Goal: Task Accomplishment & Management: Complete application form

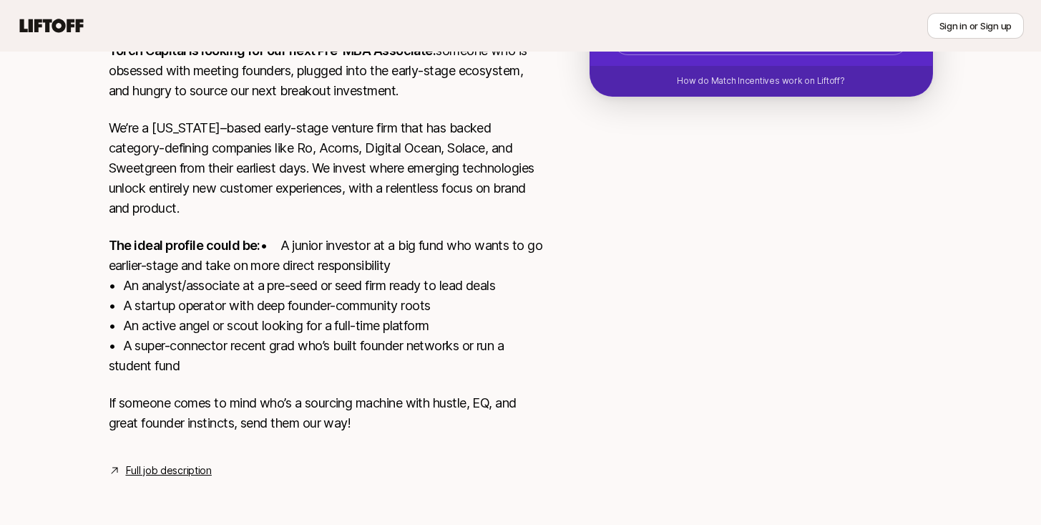
scroll to position [107, 0]
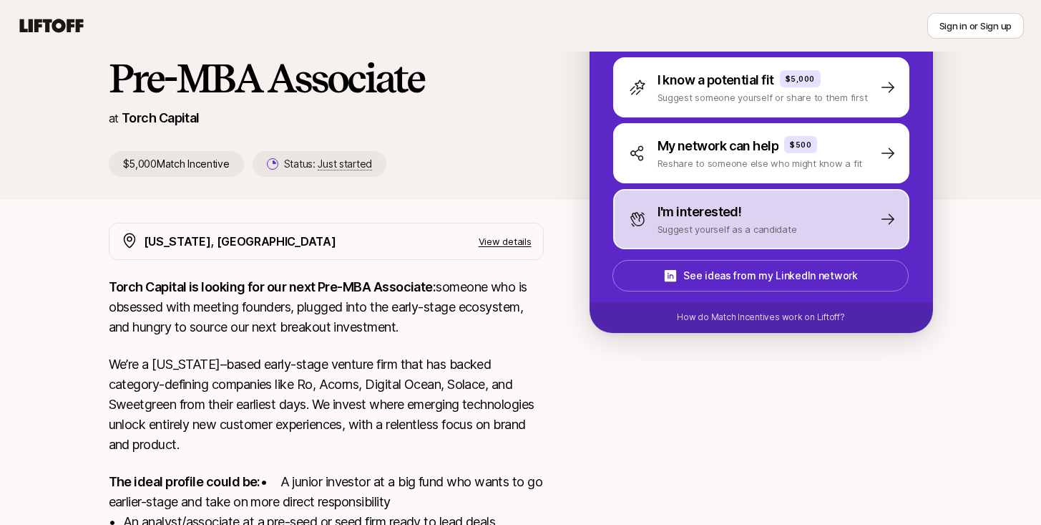
click at [779, 239] on div "I'm interested! Suggest yourself as a candidate" at bounding box center [761, 219] width 296 height 60
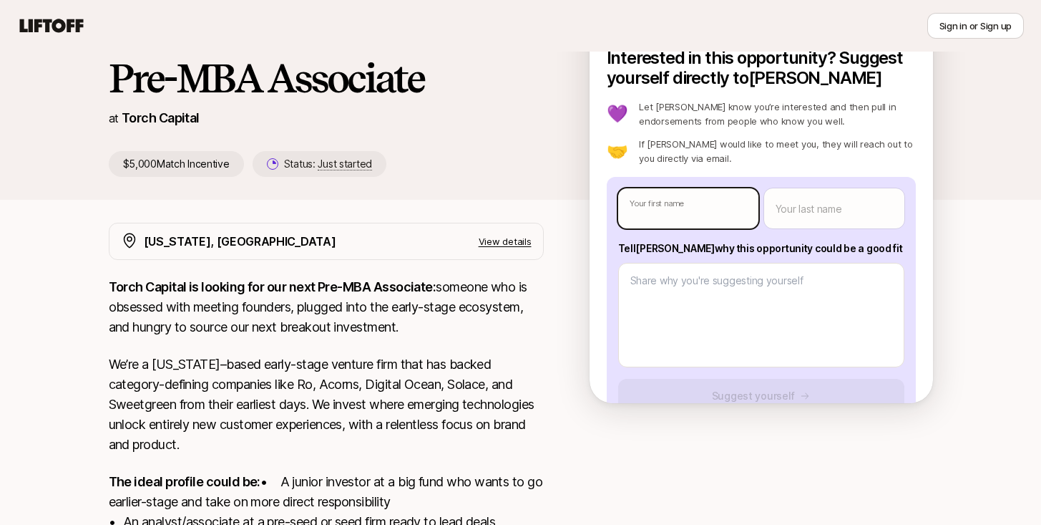
type textarea "x"
click at [712, 203] on body "New to Liftoff? See how it works Sign in or Sign up Sign in or Sign up [PERSON_…" at bounding box center [520, 155] width 1041 height 525
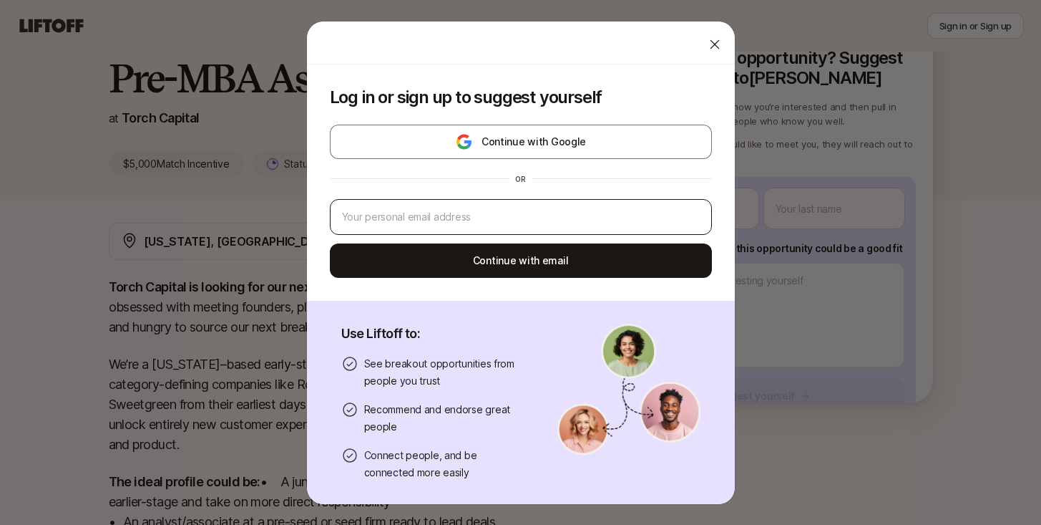
click at [560, 228] on div at bounding box center [521, 217] width 382 height 36
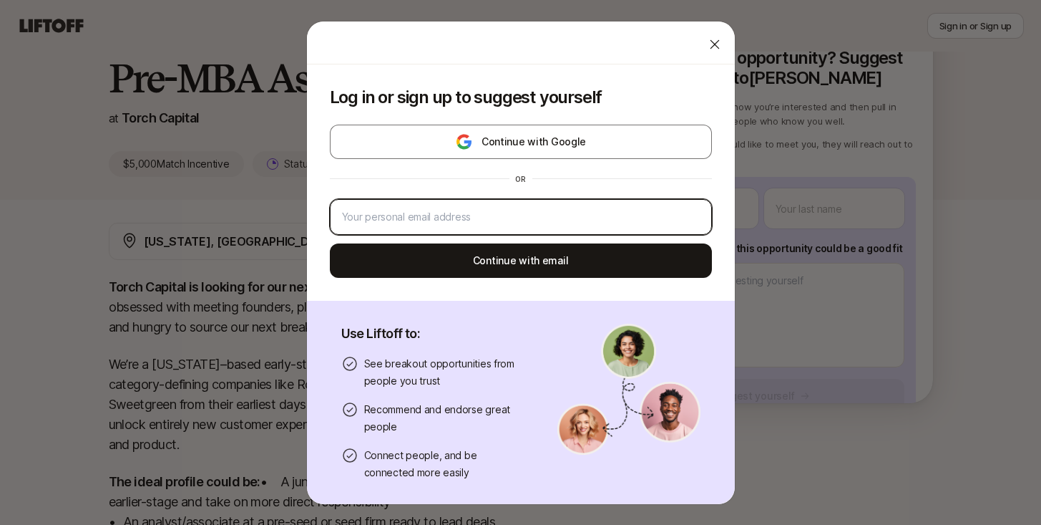
click at [543, 219] on input "email" at bounding box center [521, 216] width 358 height 17
type input "[EMAIL_ADDRESS][DOMAIN_NAME]"
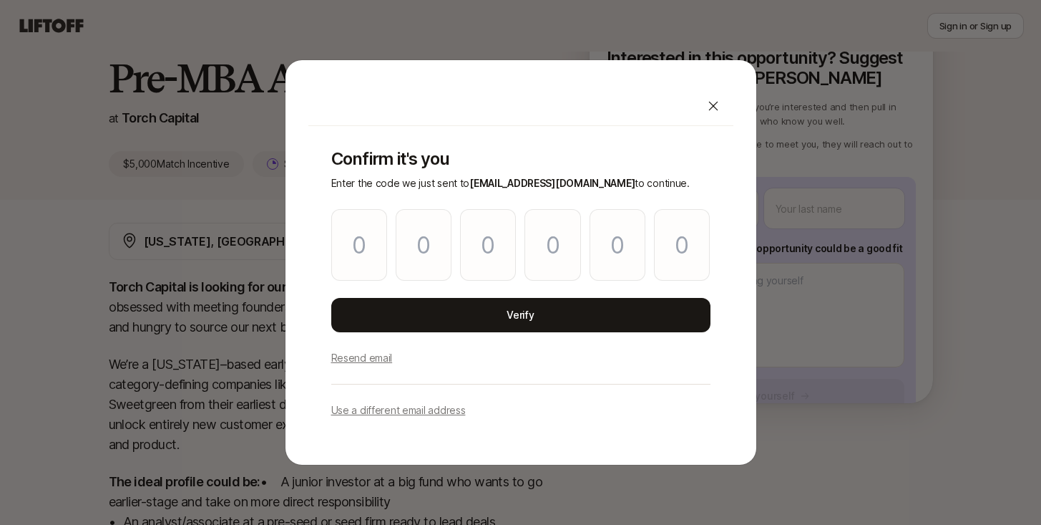
type input "5"
type input "3"
type input "5"
type input "4"
type input "3"
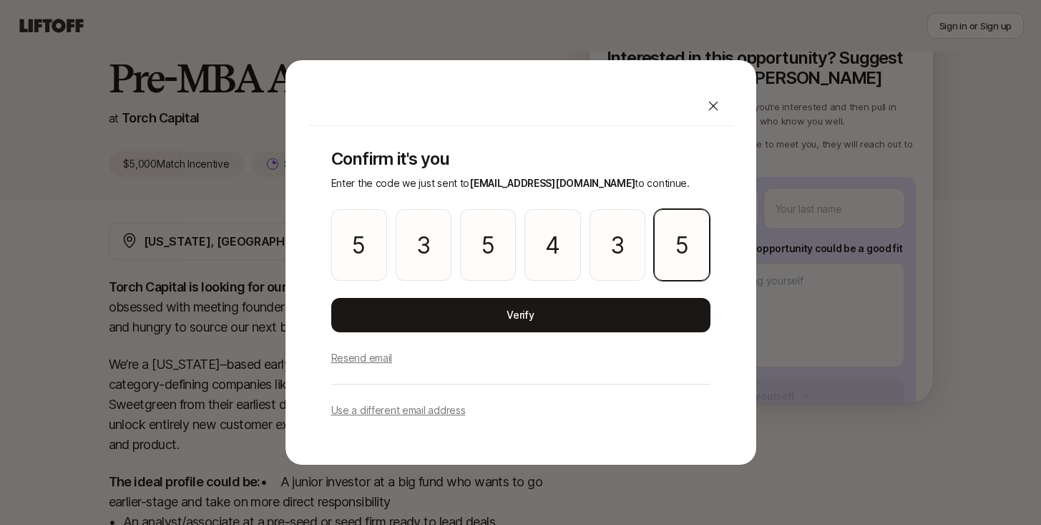
type input "5"
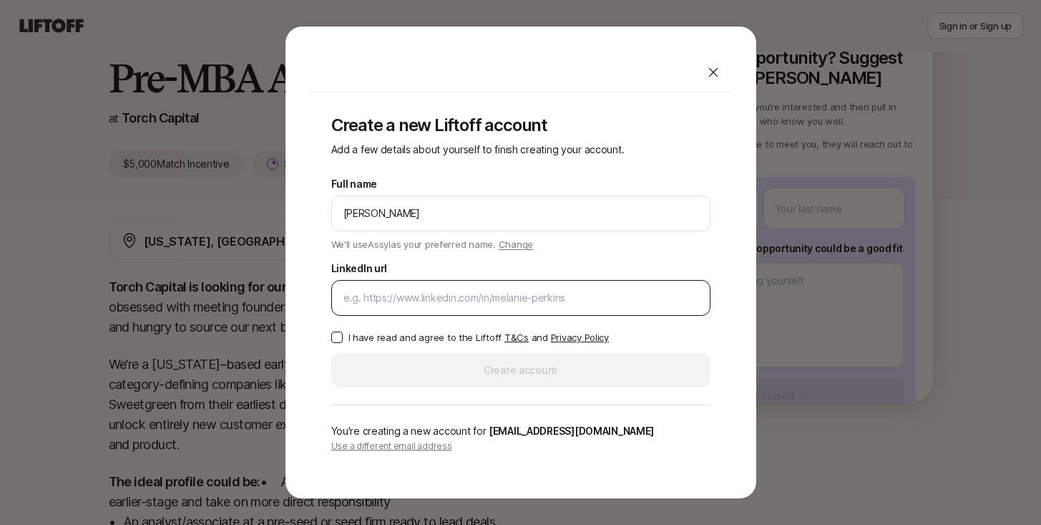
type input "[PERSON_NAME]"
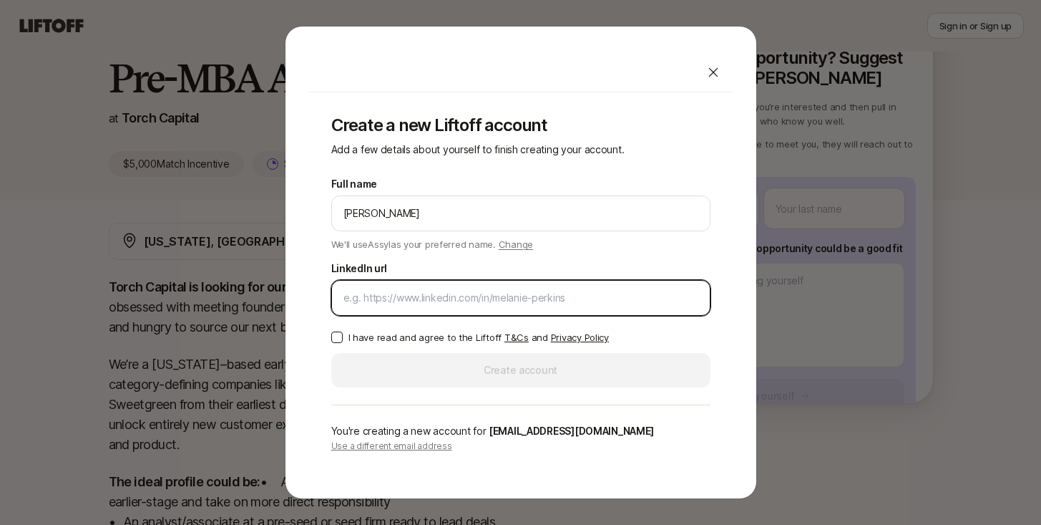
click at [489, 301] on input "LinkedIn url" at bounding box center [520, 297] width 355 height 17
paste input "[URL][DOMAIN_NAME]"
type input "[URL][DOMAIN_NAME]"
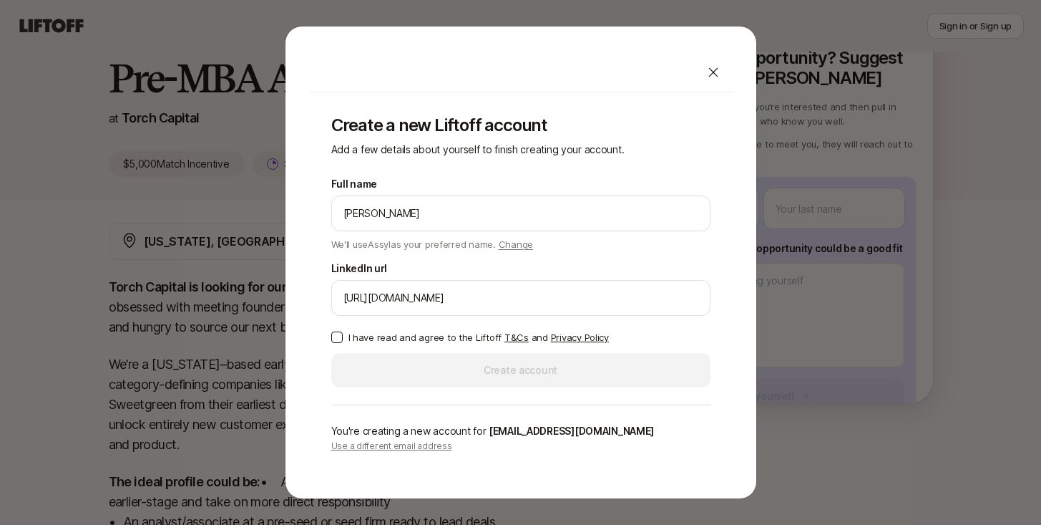
click at [400, 335] on p "I have read and agree to the Liftoff T&Cs and Privacy Policy" at bounding box center [478, 337] width 260 height 14
click at [343, 335] on button "I have read and agree to the Liftoff T&Cs and Privacy Policy" at bounding box center [336, 336] width 11 height 11
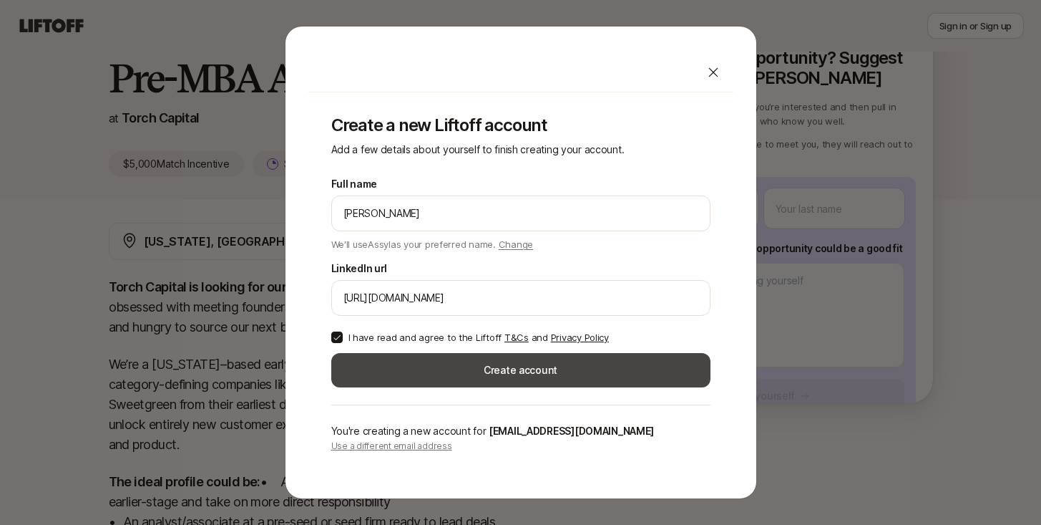
click at [409, 374] on button "Create account" at bounding box center [520, 370] width 379 height 34
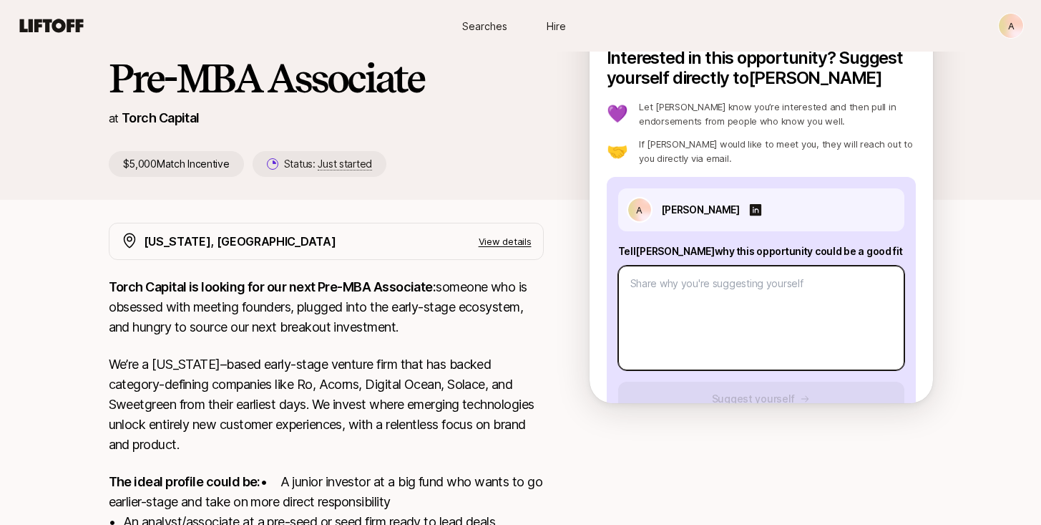
click at [739, 301] on textarea at bounding box center [761, 317] width 286 height 104
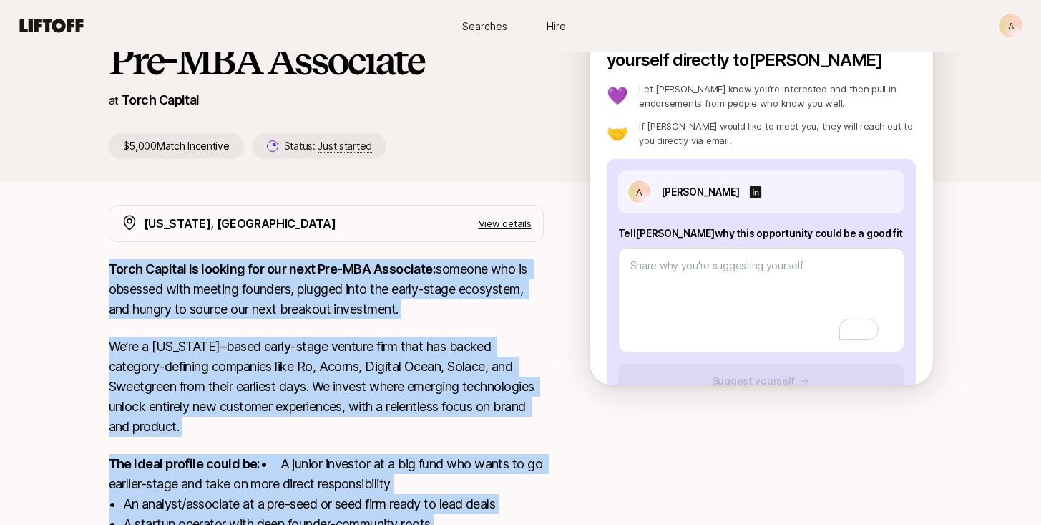
scroll to position [363, 0]
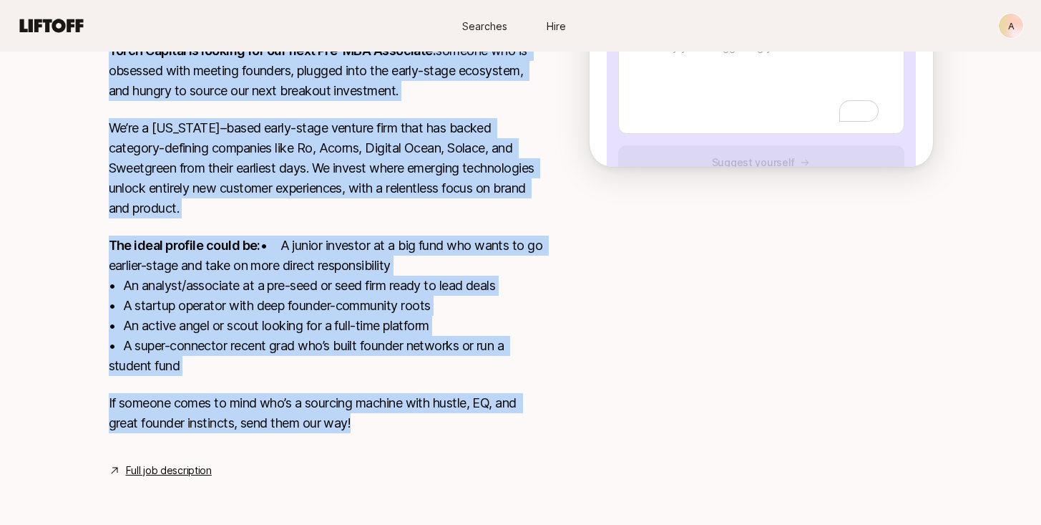
drag, startPoint x: 107, startPoint y: 266, endPoint x: 372, endPoint y: 413, distance: 302.7
click at [372, 413] on div "[US_STATE], [GEOGRAPHIC_DATA] View details Torch Capital is looking for our nex…" at bounding box center [521, 232] width 859 height 492
copy div "Lorem Ipsumdo si ametcon adi eli sedd Eiu-TEM Incididun: utlabor etd ma aliquae…"
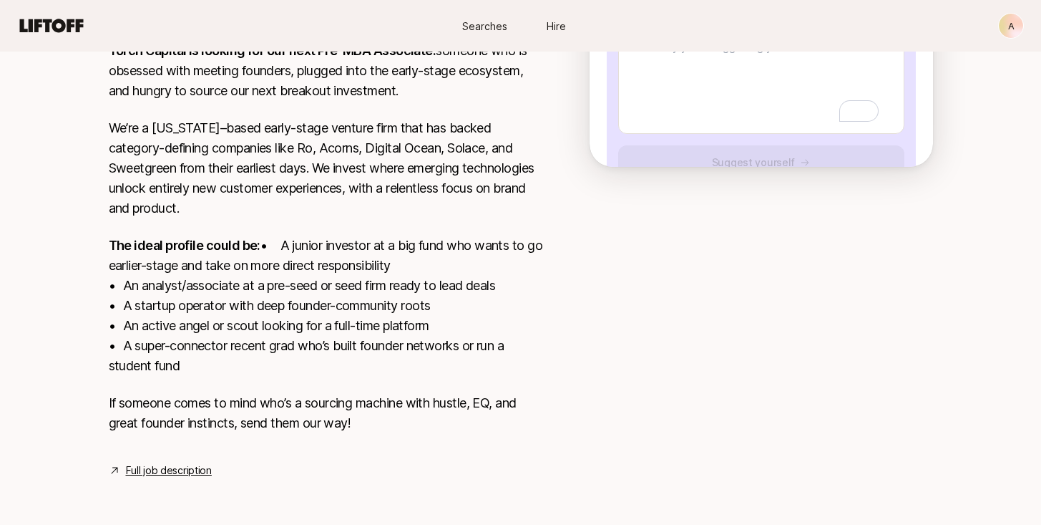
click at [732, 117] on div "A [PERSON_NAME] Tell [PERSON_NAME] why this opportunity could be a good fit Sug…" at bounding box center [761, 66] width 309 height 250
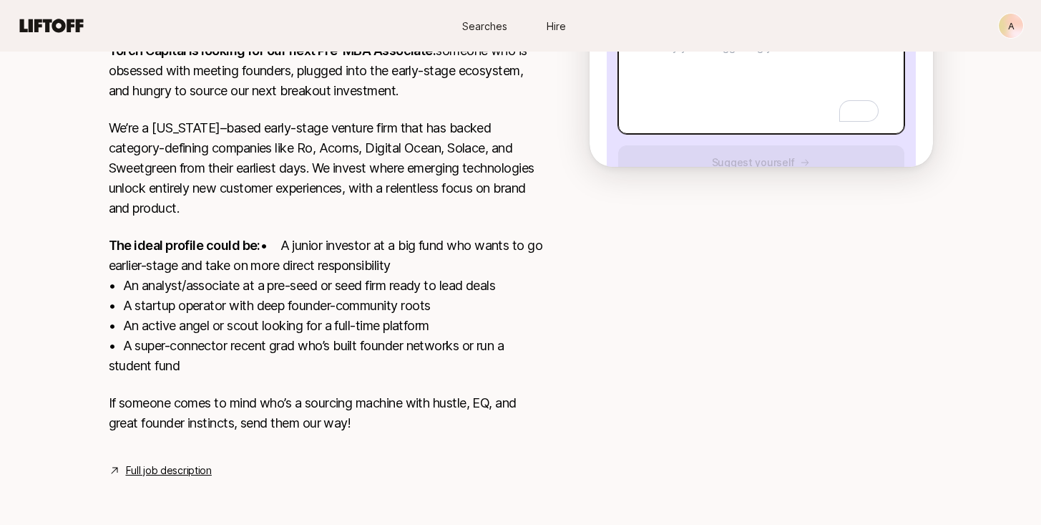
click at [731, 71] on textarea "To enrich screen reader interactions, please activate Accessibility in Grammarl…" at bounding box center [761, 81] width 286 height 104
paste textarea "I am a strong fit for Torch Capital because I combine global perspective, prove…"
type textarea "x"
type textarea "I am a strong fit for Torch Capital because I combine global perspective, prove…"
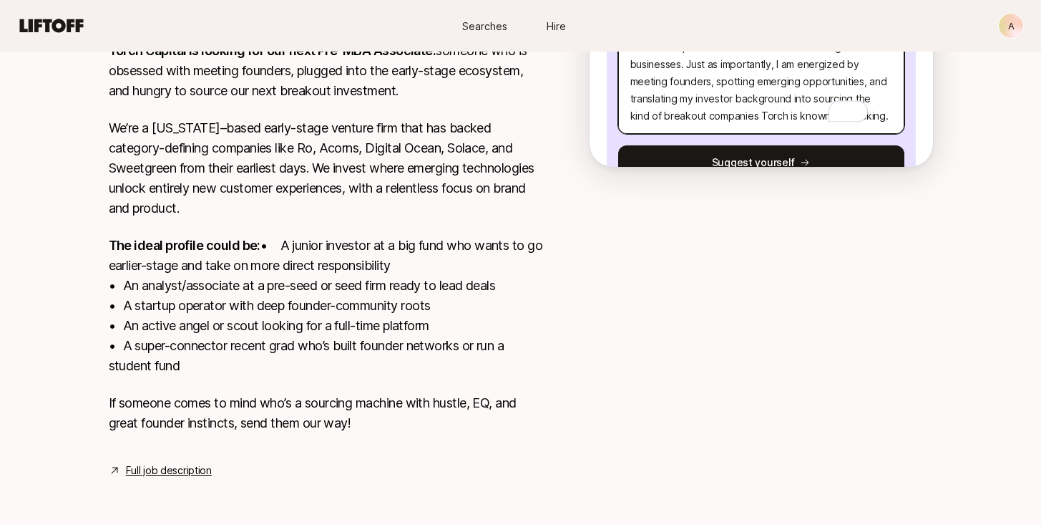
scroll to position [182, 0]
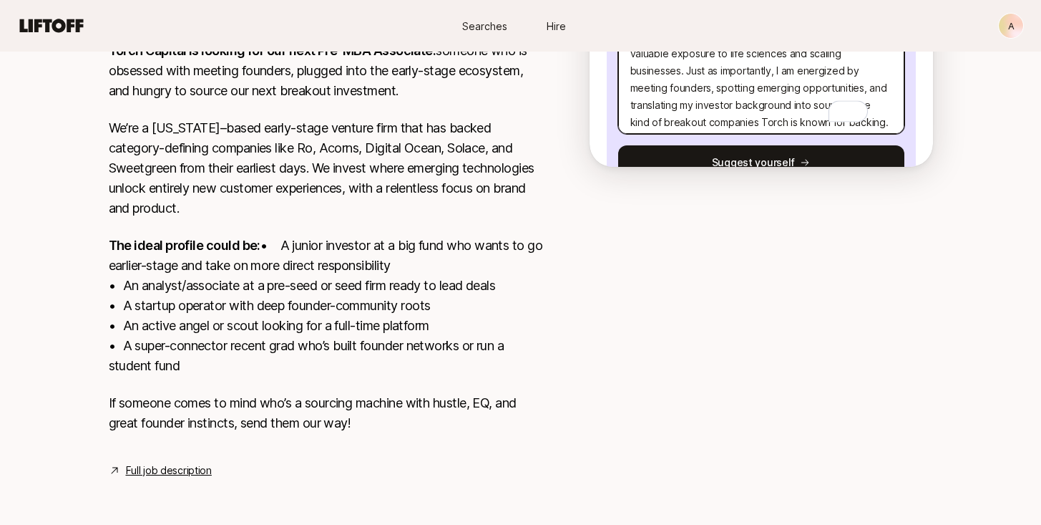
type textarea "x"
type textarea "I am a strong fit for Torch Capital because I combine global perspective, prove…"
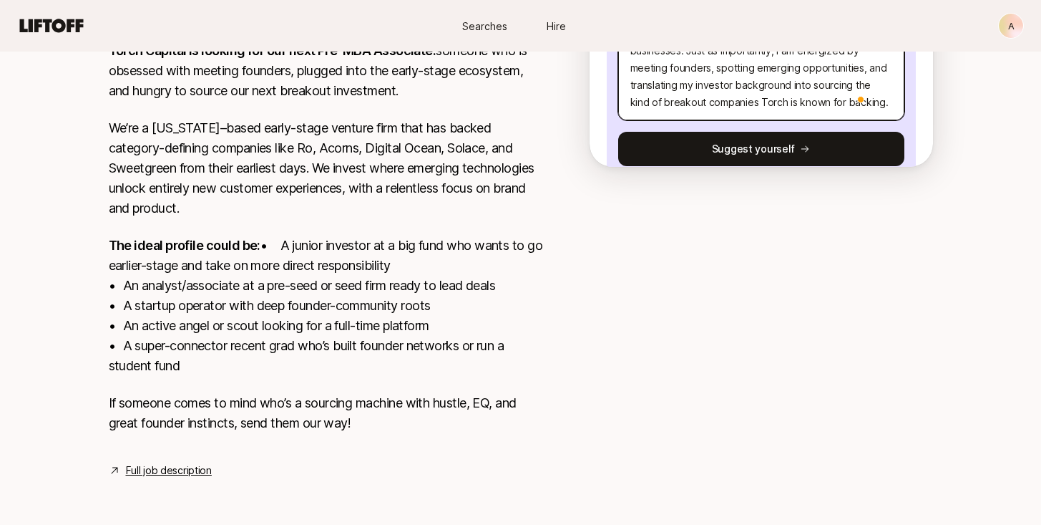
scroll to position [6, 0]
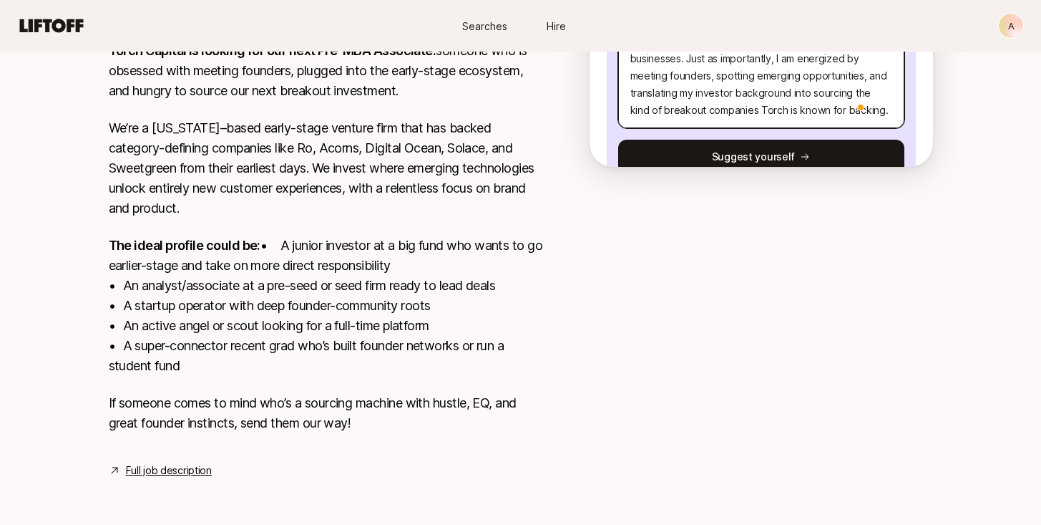
type textarea "x"
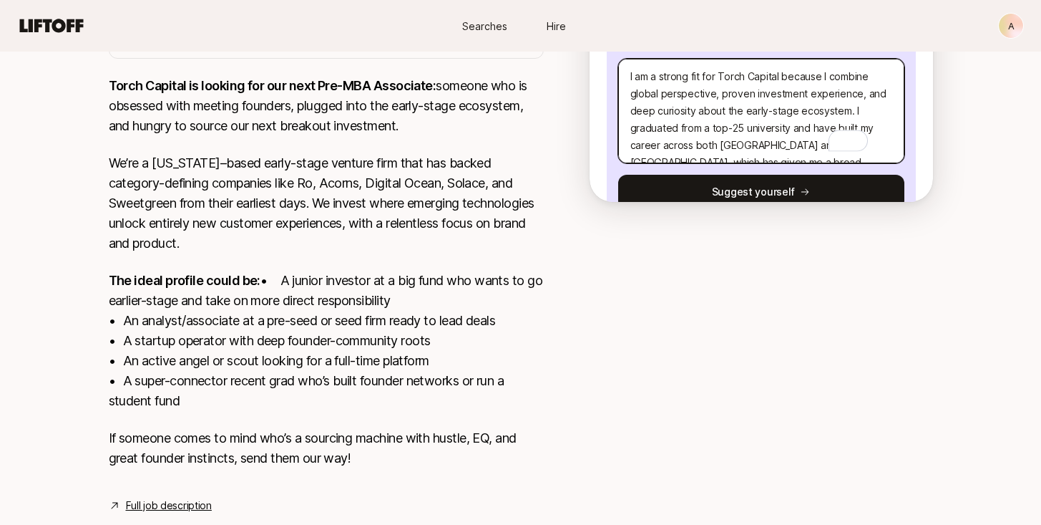
scroll to position [0, 0]
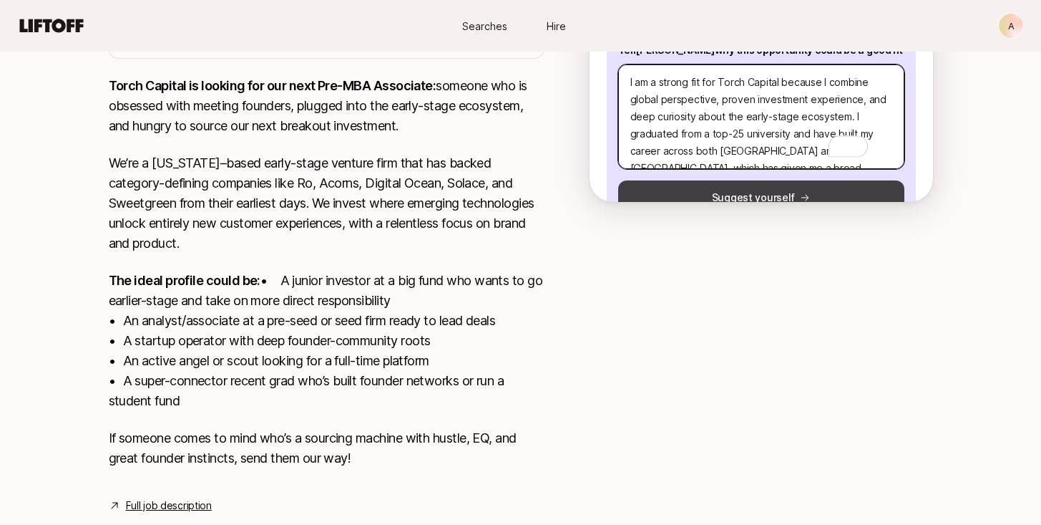
type textarea "I am a strong fit for Torch Capital because I combine global perspective, prove…"
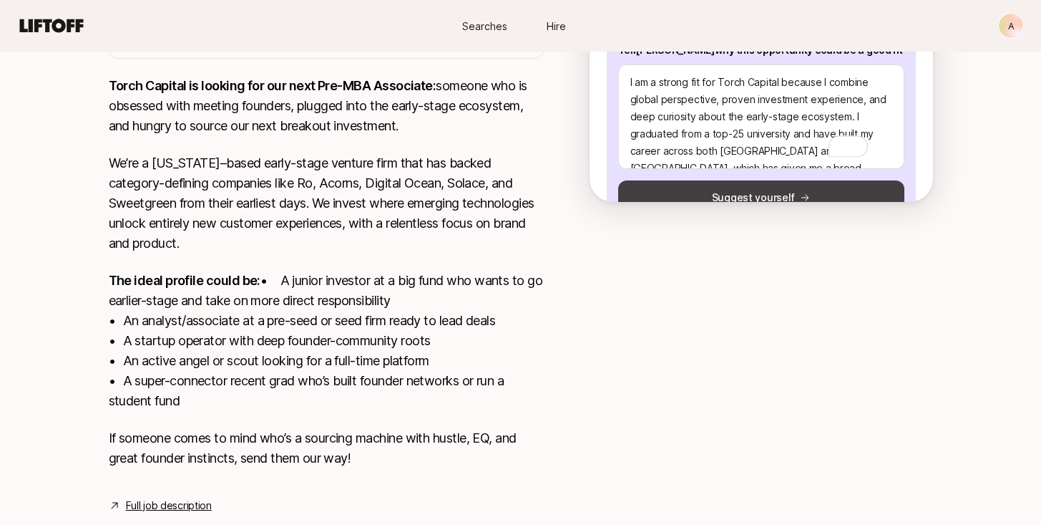
click at [755, 184] on button "Suggest yourself" at bounding box center [761, 197] width 286 height 34
type textarea "x"
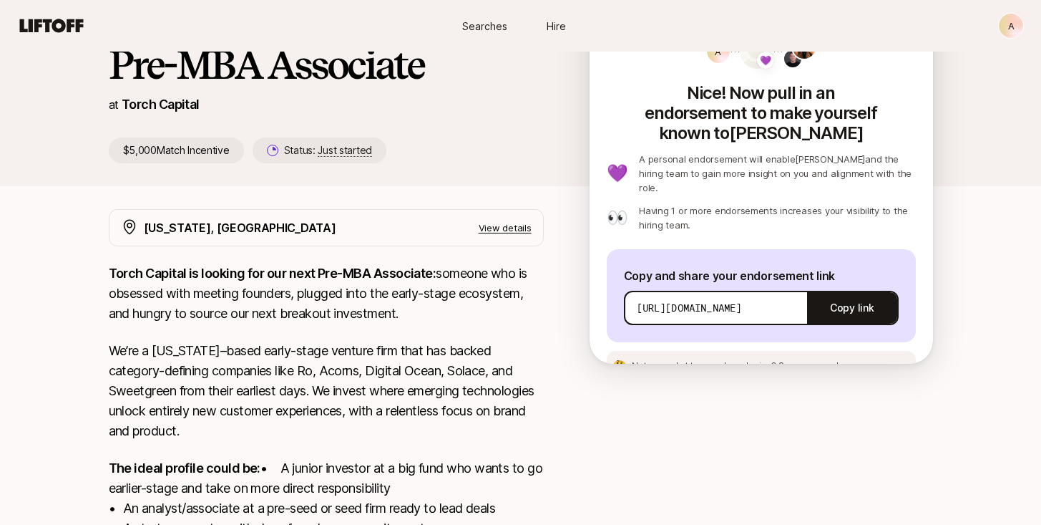
scroll to position [103, 0]
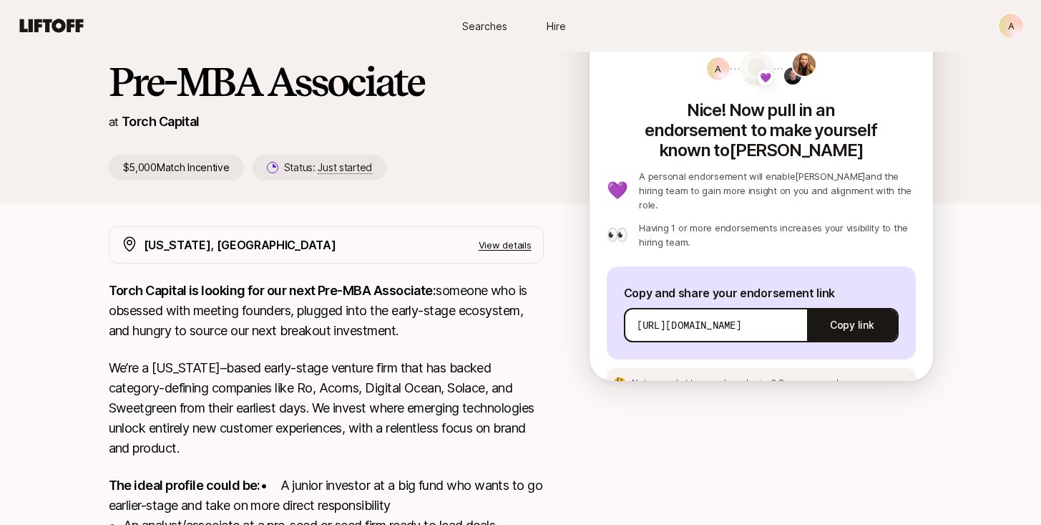
click at [799, 120] on p "Nice! Now pull in an endorsement to make yourself known to [PERSON_NAME]" at bounding box center [761, 127] width 309 height 66
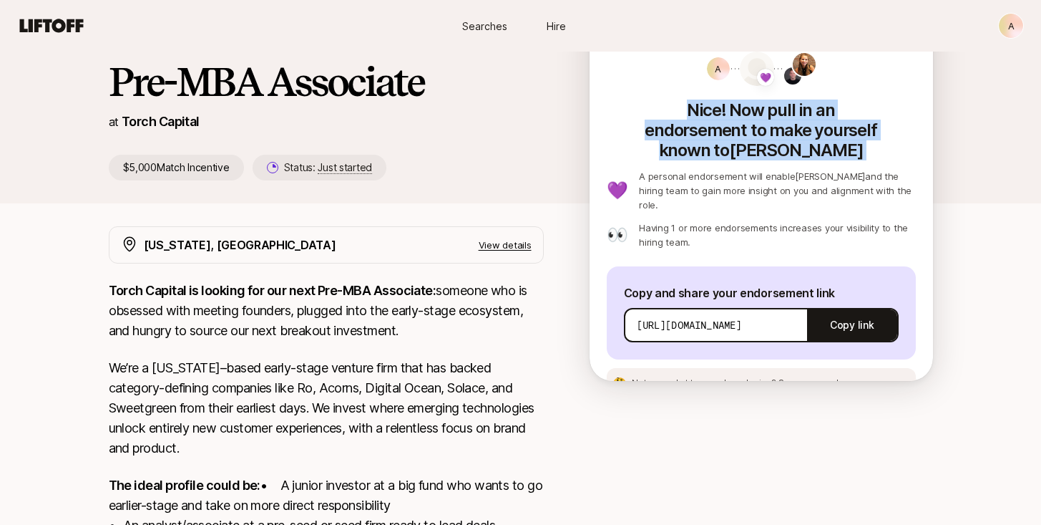
click at [825, 130] on p "Nice! Now pull in an endorsement to make yourself known to [PERSON_NAME]" at bounding box center [761, 127] width 309 height 66
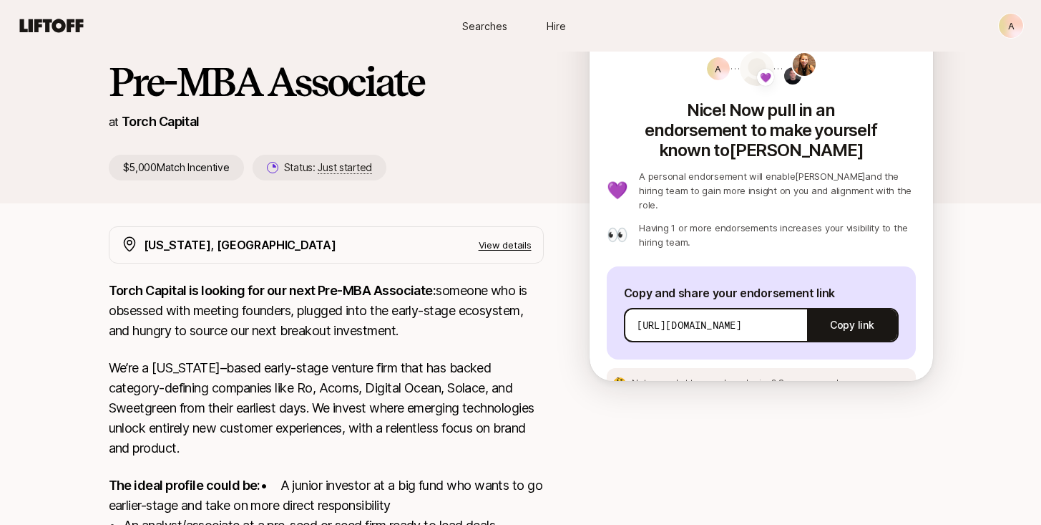
click at [825, 130] on p "Nice! Now pull in an endorsement to make yourself known to [PERSON_NAME]" at bounding box center [761, 127] width 309 height 66
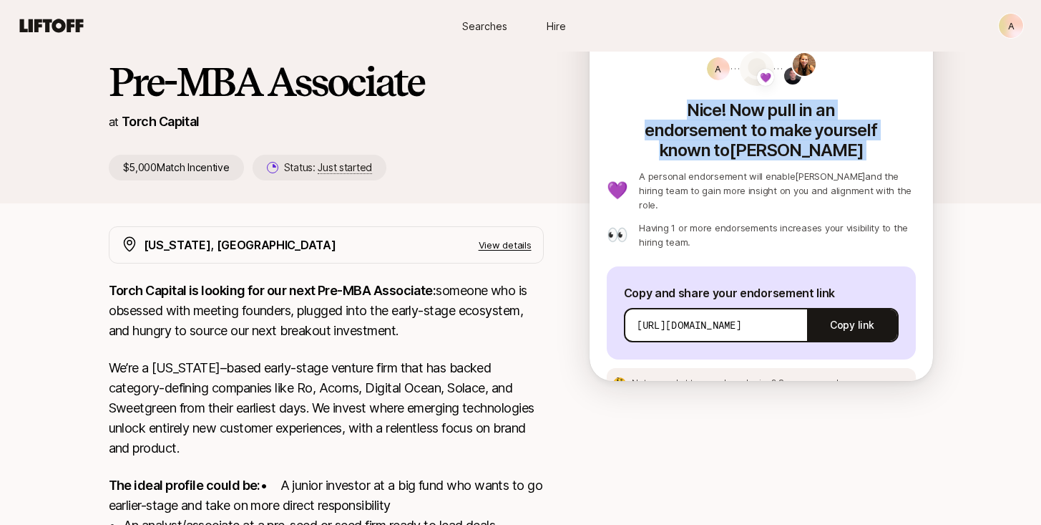
click at [831, 132] on p "Nice! Now pull in an endorsement to make yourself known to [PERSON_NAME]" at bounding box center [761, 127] width 309 height 66
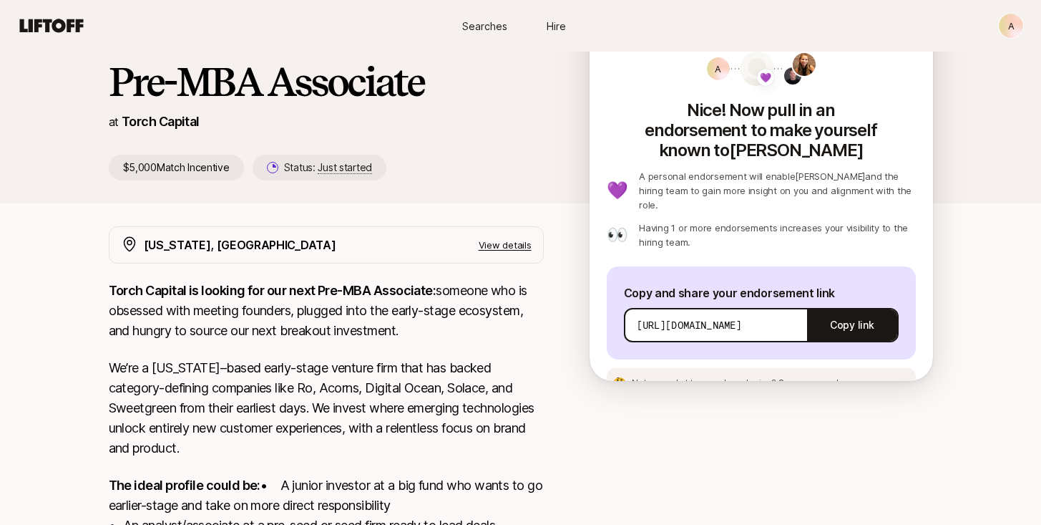
click at [831, 132] on p "Nice! Now pull in an endorsement to make yourself known to [PERSON_NAME]" at bounding box center [761, 127] width 309 height 66
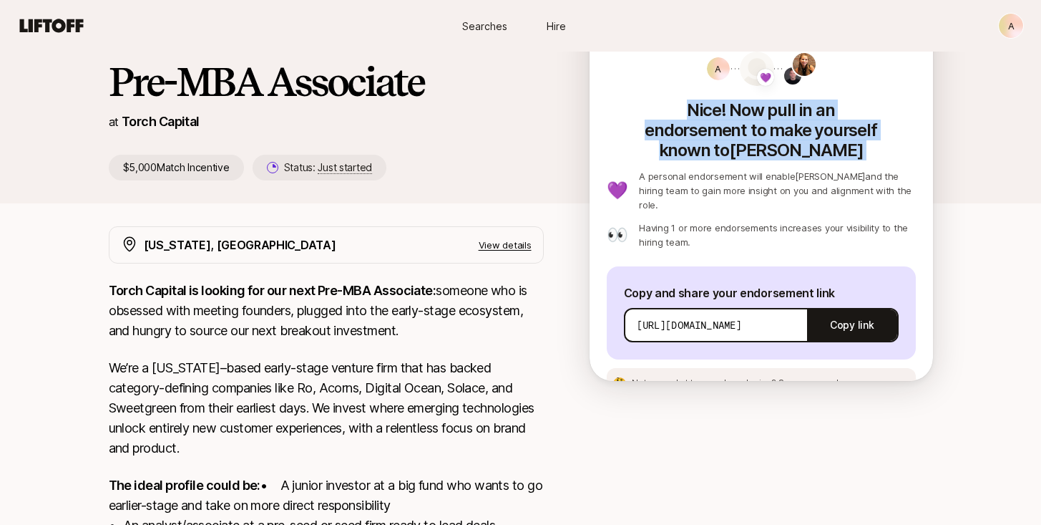
click at [843, 169] on p "A personal endorsement will enable [PERSON_NAME] and the hiring team to gain mo…" at bounding box center [777, 190] width 276 height 43
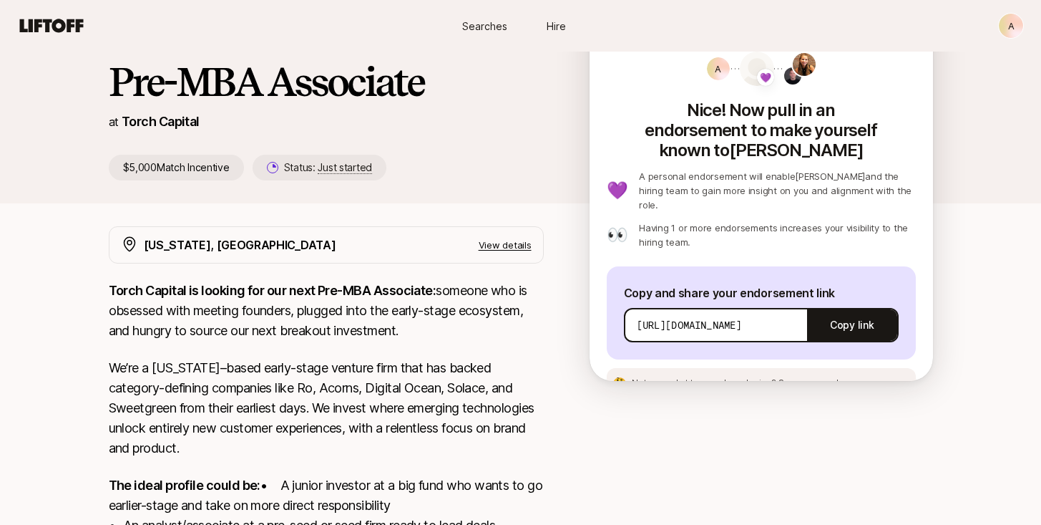
click at [843, 169] on p "A personal endorsement will enable [PERSON_NAME] and the hiring team to gain mo…" at bounding box center [777, 190] width 276 height 43
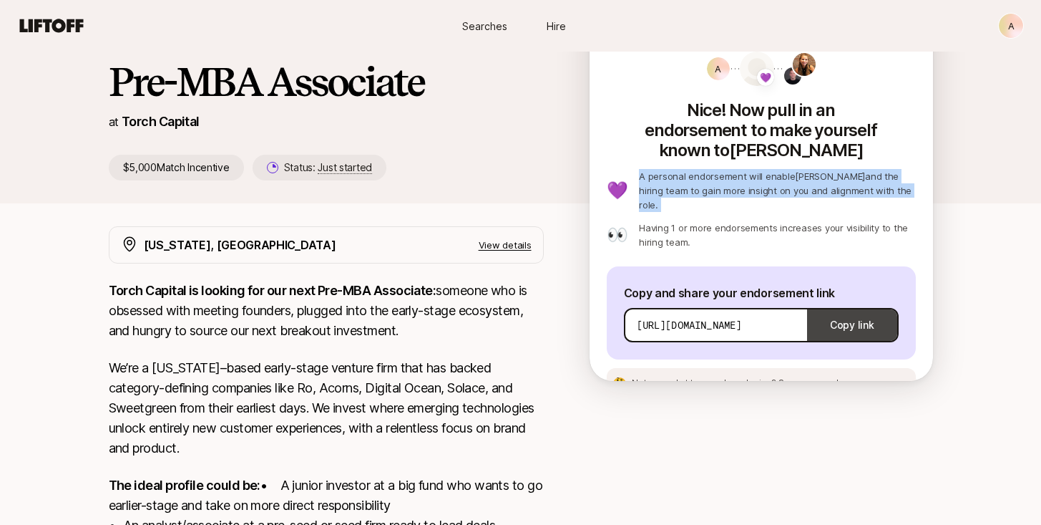
click at [841, 305] on button "Copy link" at bounding box center [851, 325] width 89 height 40
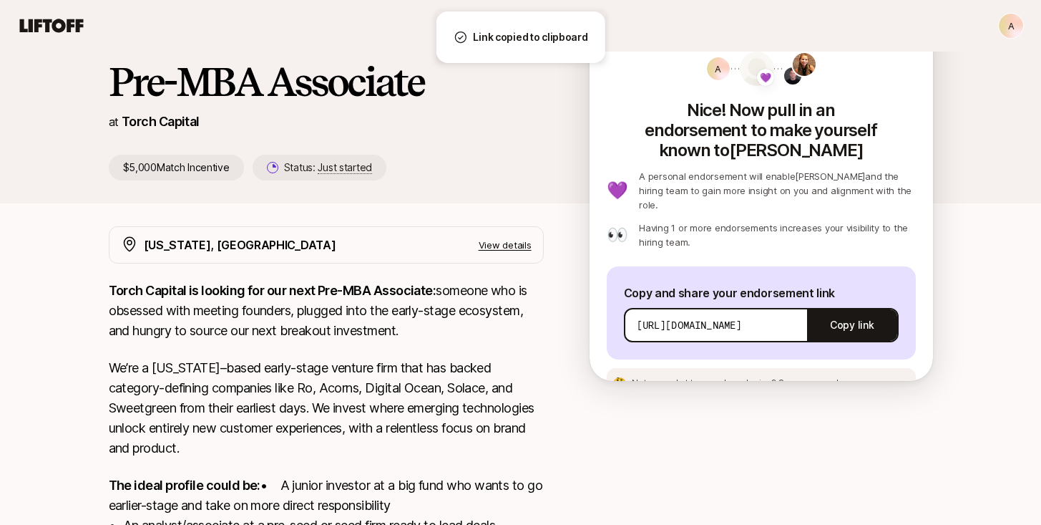
click at [801, 220] on p "Having 1 or more endorsements increases your visibility to the hiring team." at bounding box center [777, 234] width 276 height 29
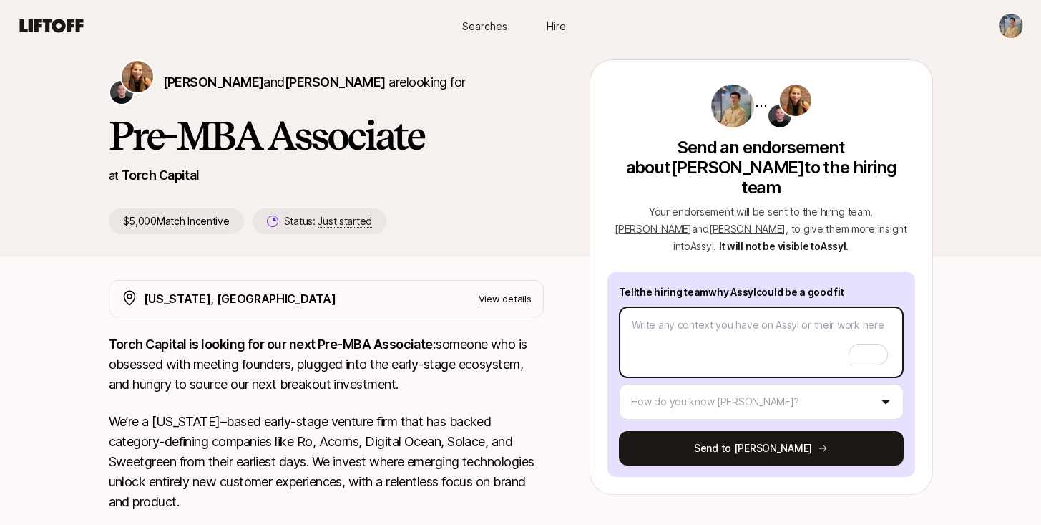
scroll to position [51, 0]
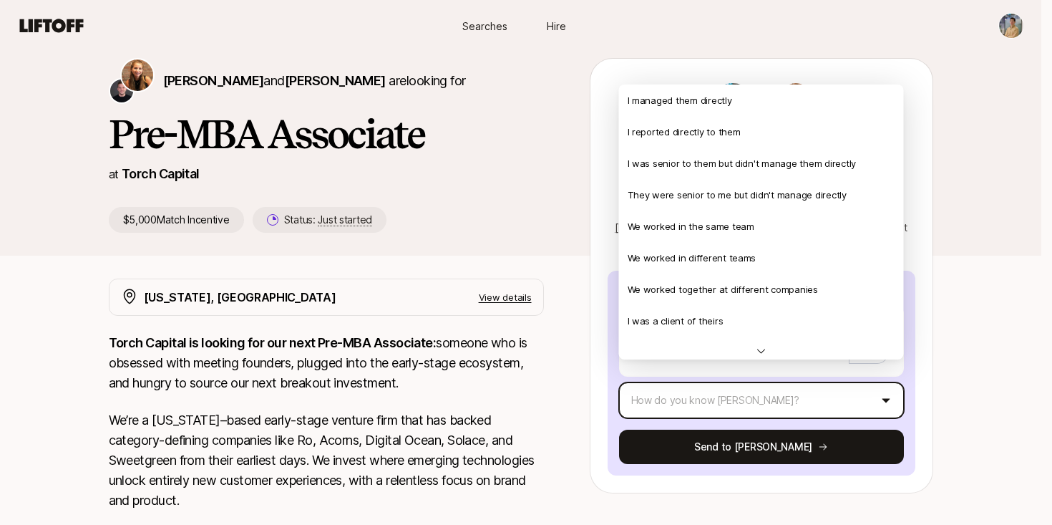
click at [809, 372] on html "New to Liftoff? See how it works Searches Hire Searches Hire [PERSON_NAME] and …" at bounding box center [526, 211] width 1052 height 525
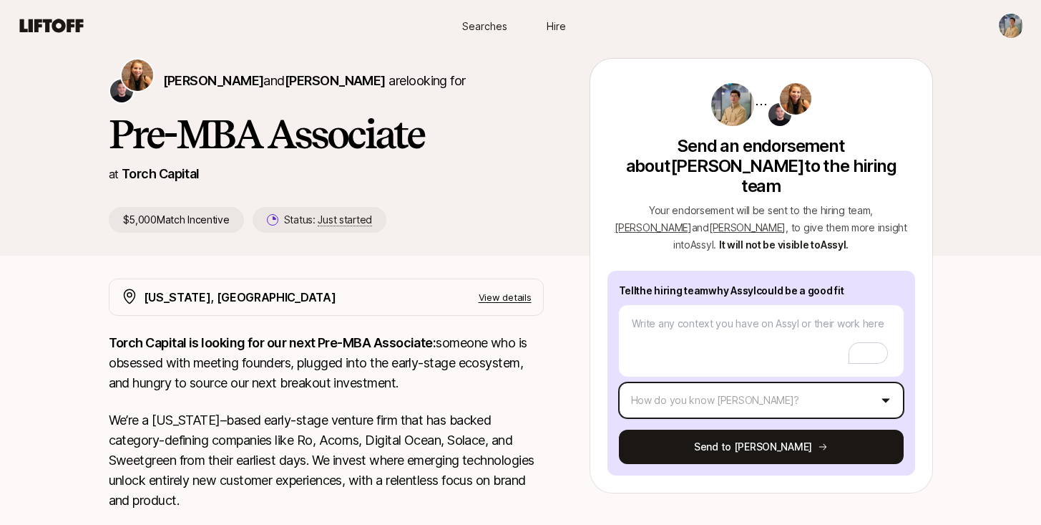
click at [961, 303] on html "New to Liftoff? See how it works Searches Hire Searches Hire [PERSON_NAME] and …" at bounding box center [520, 211] width 1041 height 525
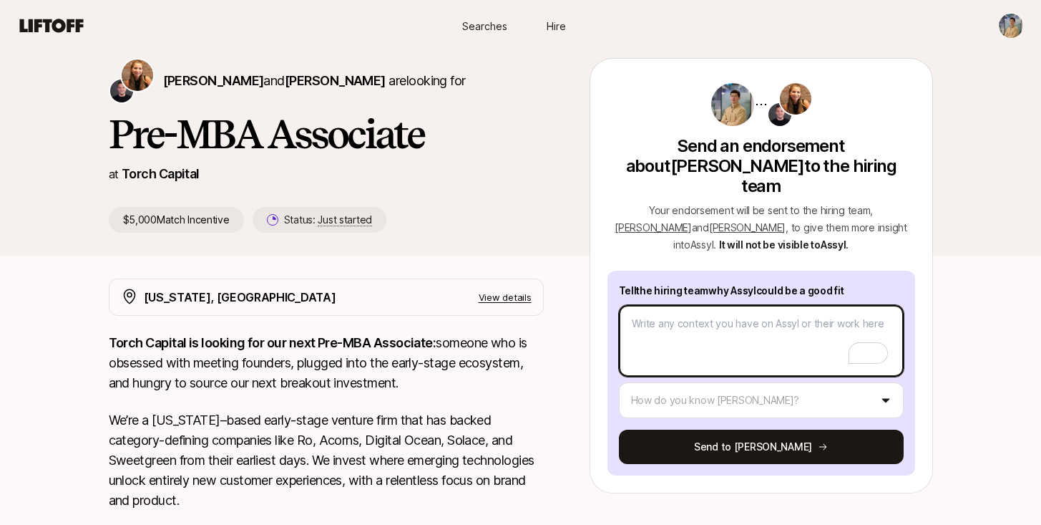
click at [693, 305] on textarea "To enrich screen reader interactions, please activate Accessibility in Grammarl…" at bounding box center [761, 341] width 285 height 72
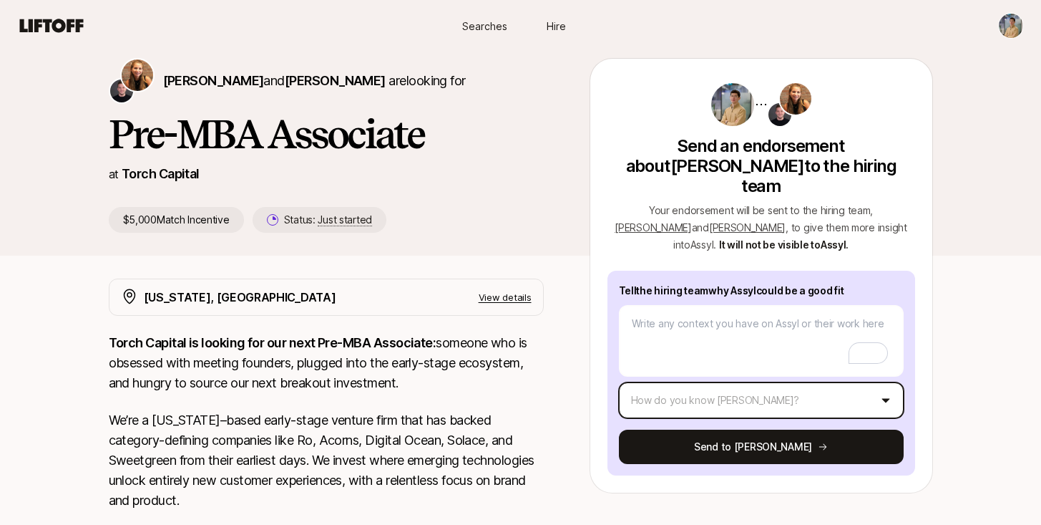
click at [808, 374] on html "New to Liftoff? See how it works Searches Hire Searches Hire Katie Reiner and C…" at bounding box center [520, 211] width 1041 height 525
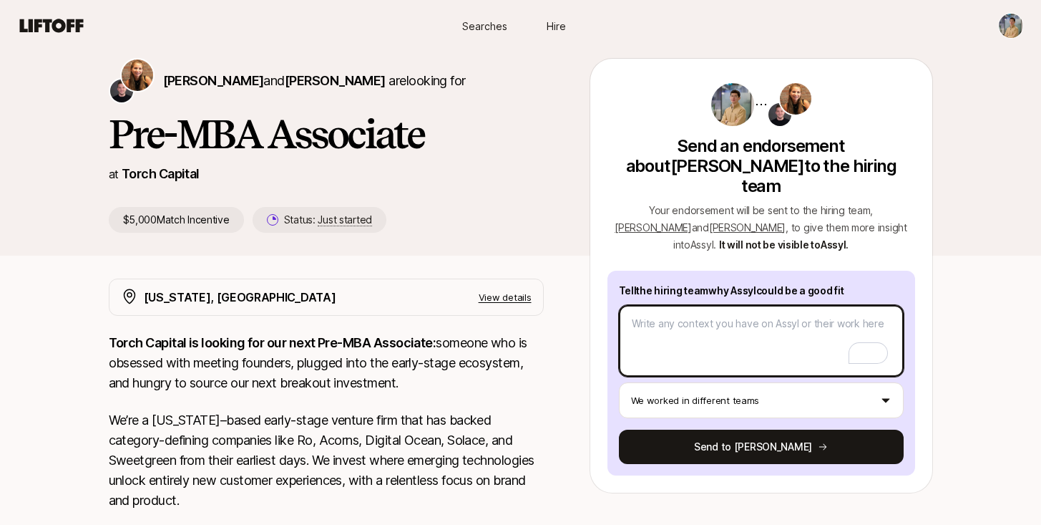
click at [750, 310] on textarea "To enrich screen reader interactions, please activate Accessibility in Grammarl…" at bounding box center [761, 341] width 285 height 72
paste textarea "I would endorse him because he is one of the most driven and passionate colleag…"
type textarea "x"
type textarea "I would endorse him because he is one of the most driven and passionate colleag…"
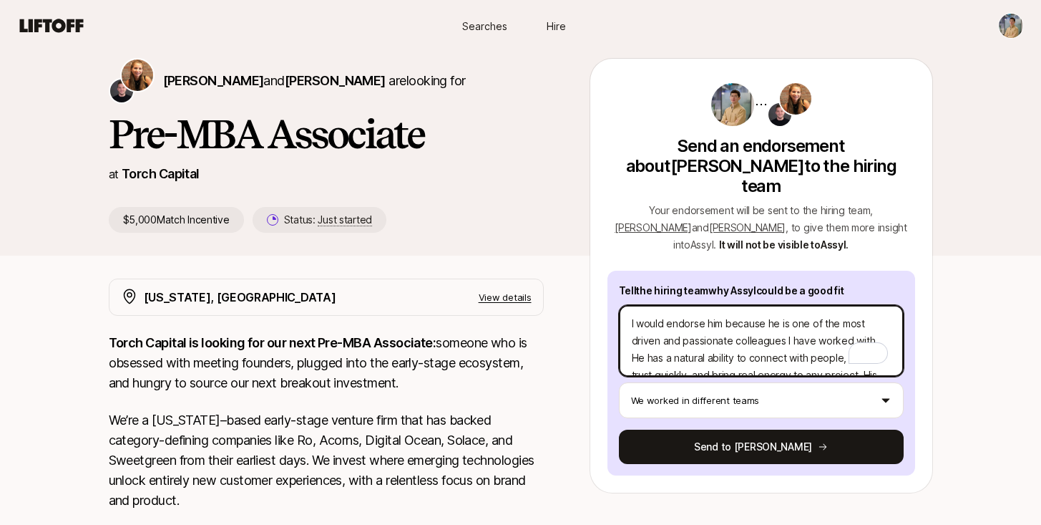
scroll to position [103, 0]
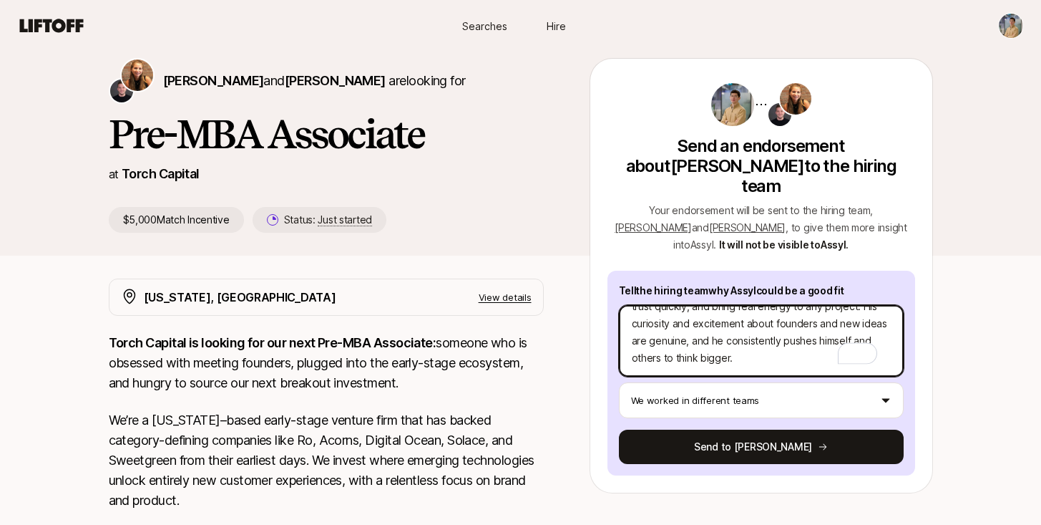
type textarea "x"
type textarea "I would endorse him because he is one of the most driven and passionate colleag…"
type textarea "x"
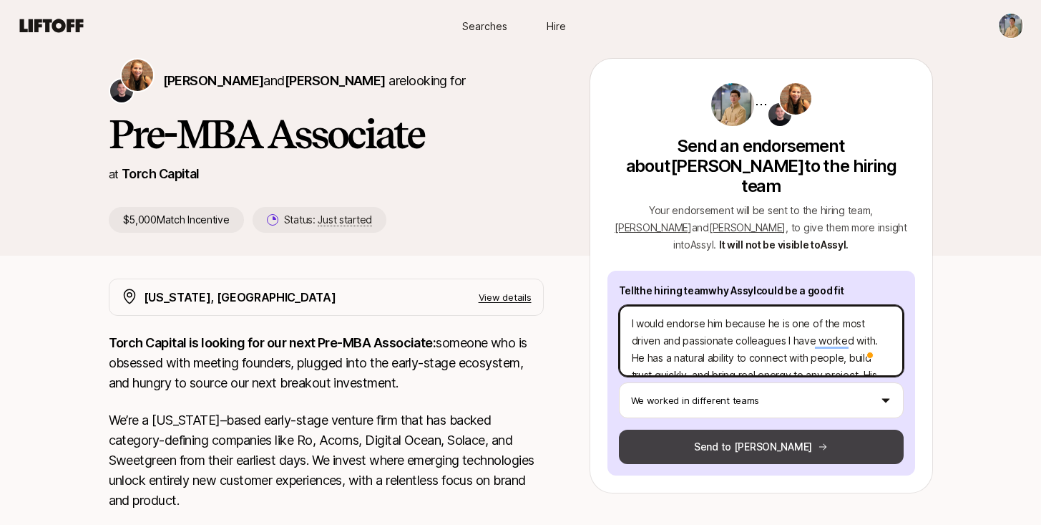
type textarea "I would endorse him because he is one of the most driven and passionate colleag…"
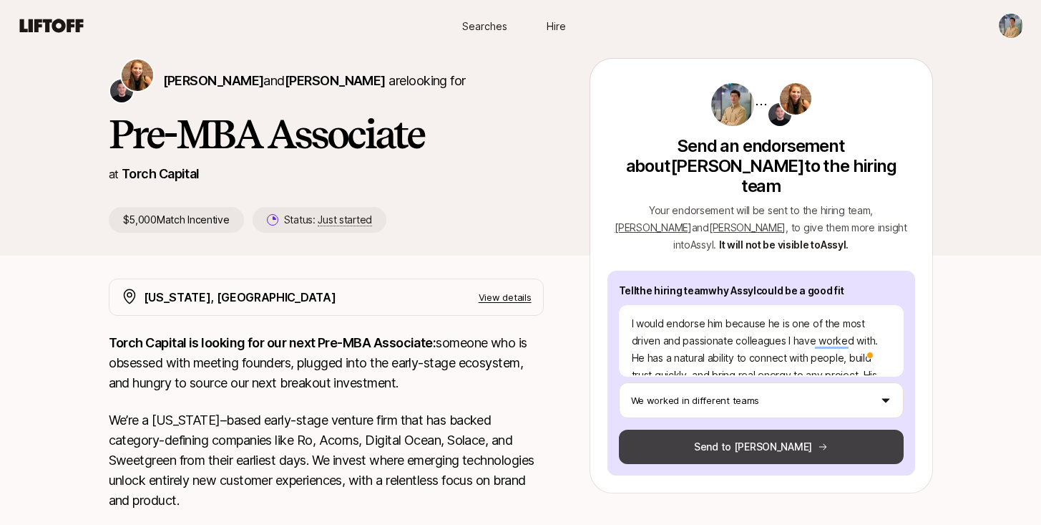
click at [779, 429] on button "Send to Katie" at bounding box center [761, 446] width 285 height 34
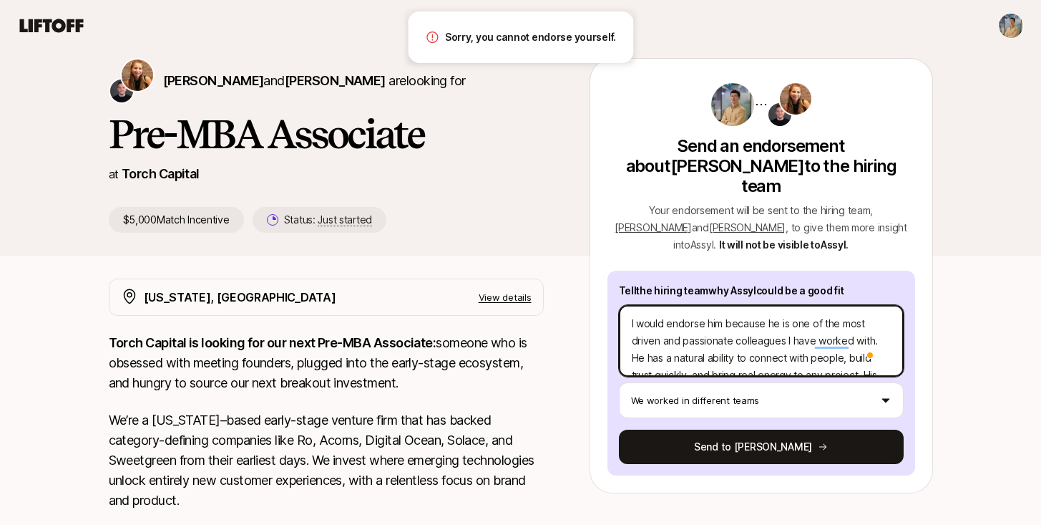
click at [790, 320] on textarea "I would endorse him because he is one of the most driven and passionate colleag…" at bounding box center [761, 341] width 285 height 72
type textarea "x"
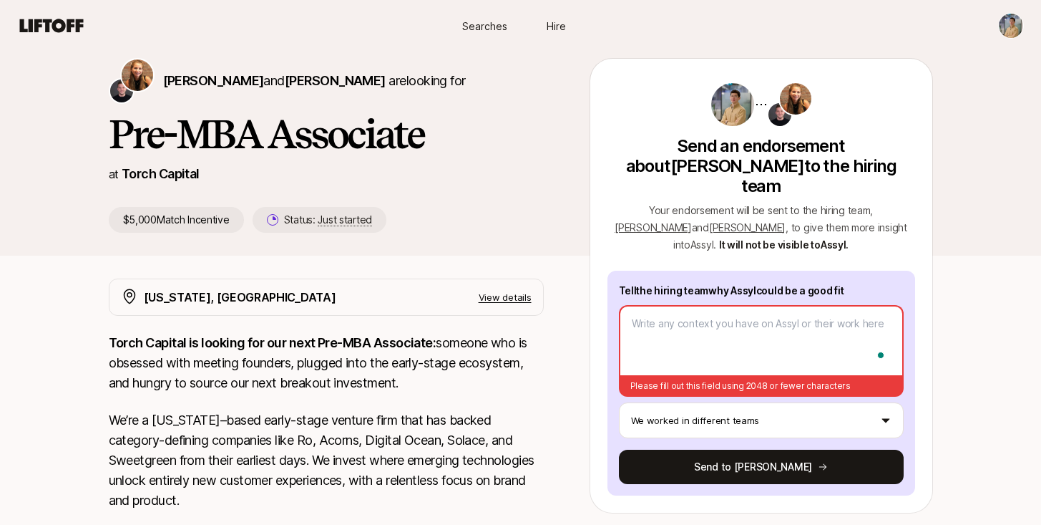
click at [984, 341] on div "Katie Reiner and Christopher Harper are looking for Pre-MBA Associate at Torch …" at bounding box center [520, 420] width 1041 height 770
